Goal: Task Accomplishment & Management: Manage account settings

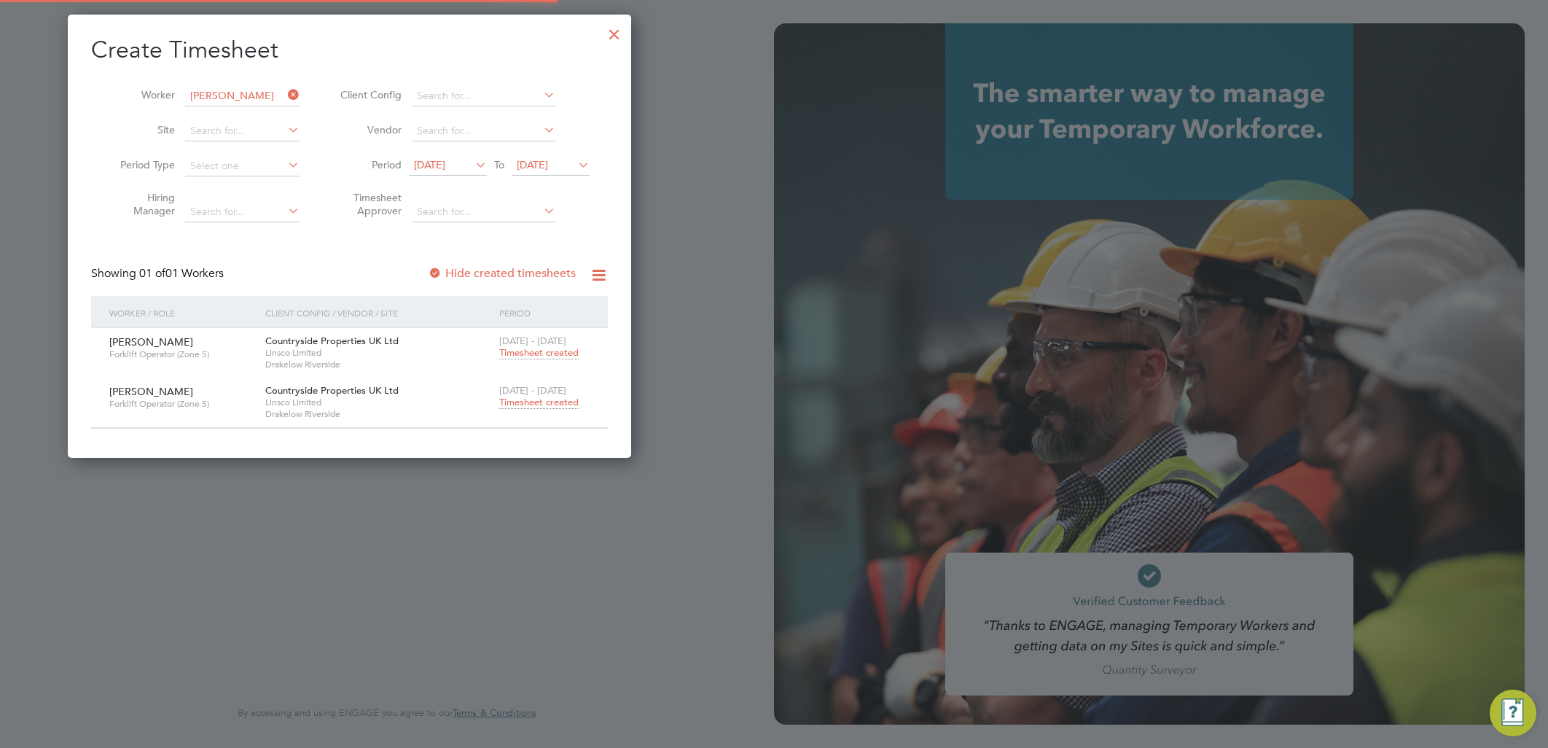
type input "[EMAIL_ADDRESS][PERSON_NAME][DOMAIN_NAME]"
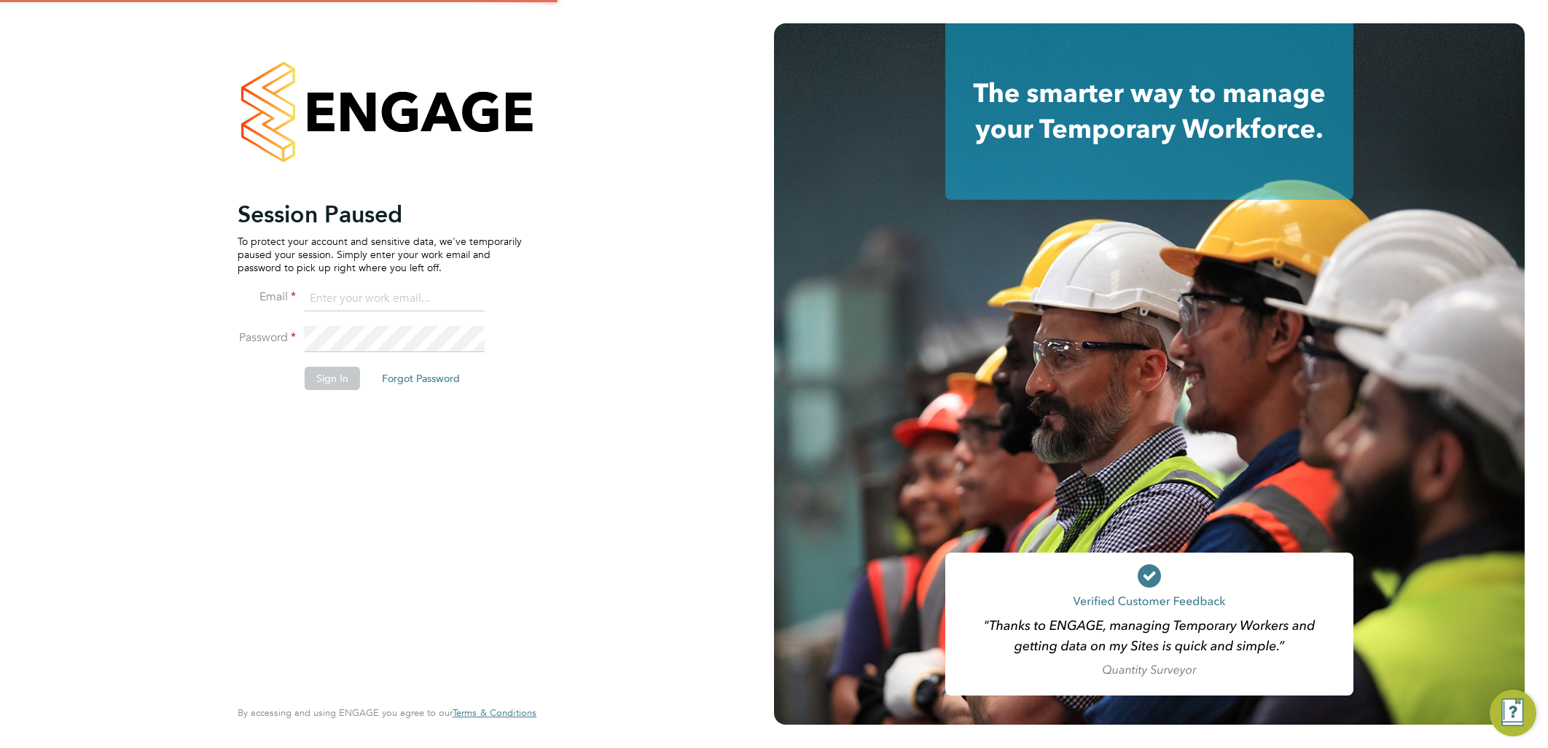
type input "[EMAIL_ADDRESS][PERSON_NAME][DOMAIN_NAME]"
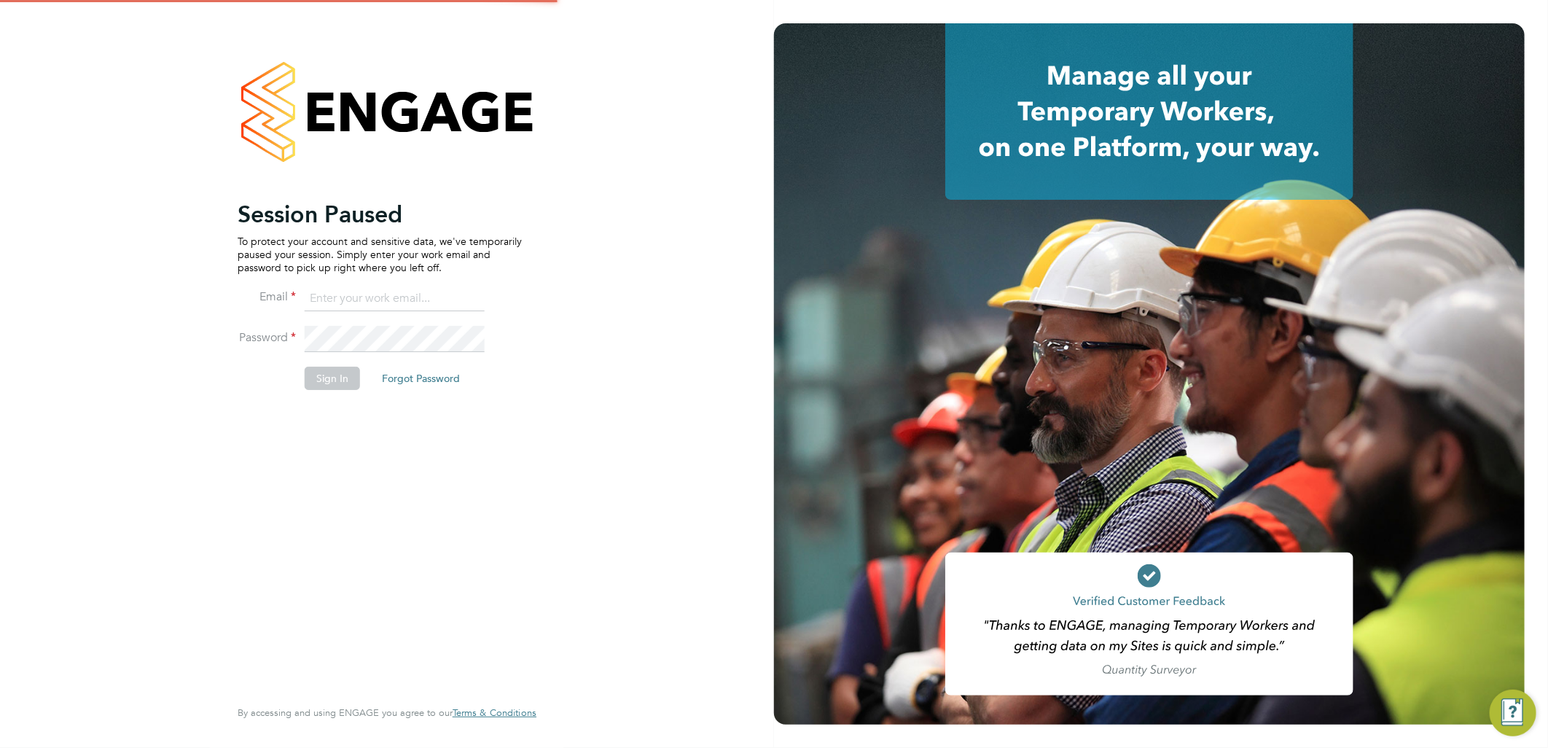
type input "[EMAIL_ADDRESS][PERSON_NAME][DOMAIN_NAME]"
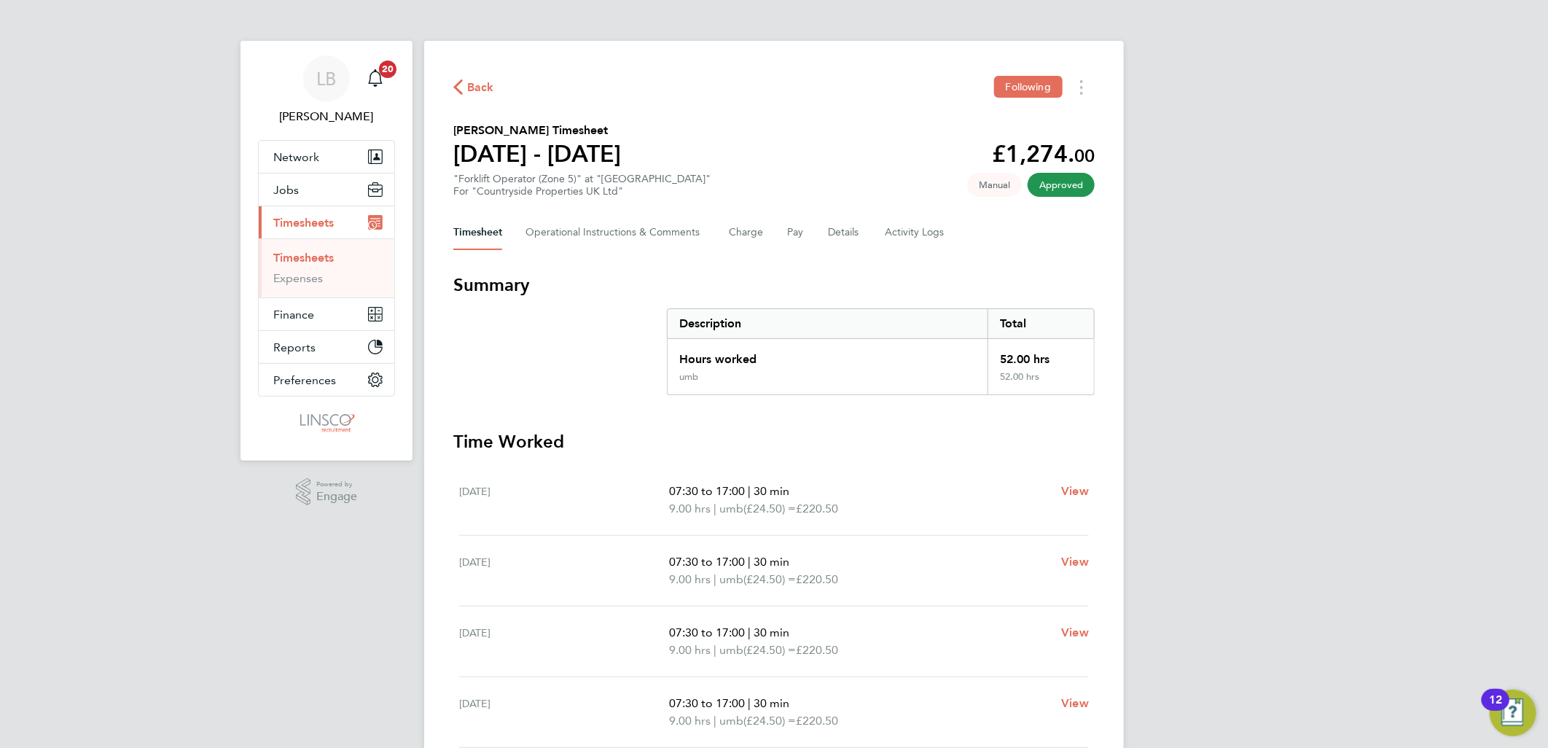
click at [475, 79] on span "Back" at bounding box center [480, 87] width 27 height 17
